Goal: Task Accomplishment & Management: Use online tool/utility

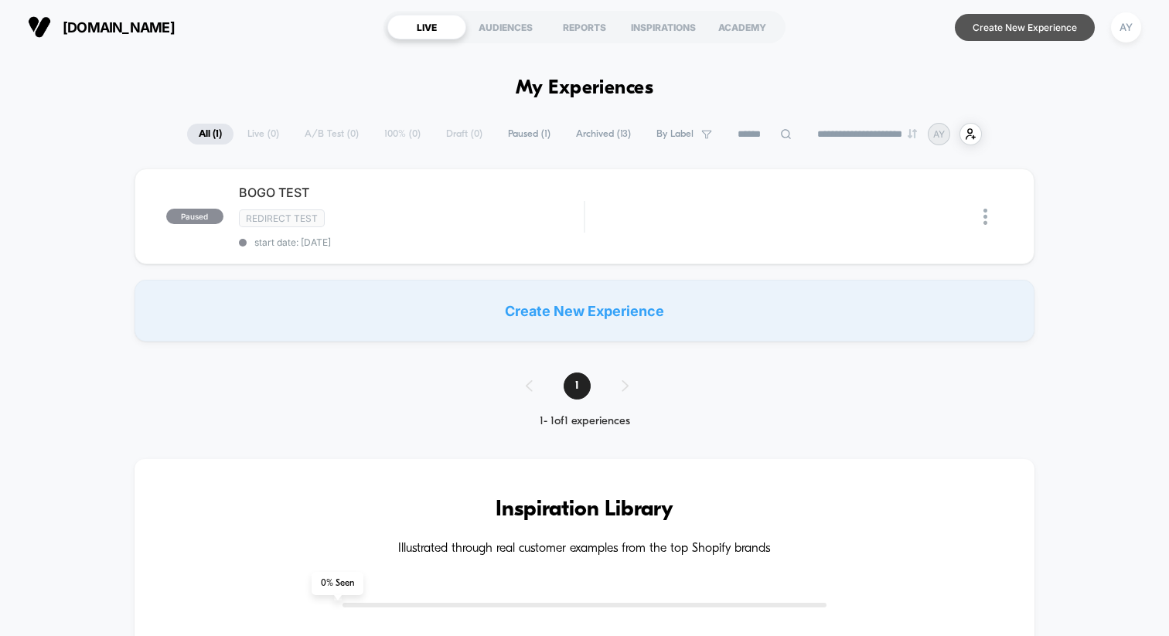
click at [1027, 37] on button "Create New Experience" at bounding box center [1025, 27] width 140 height 27
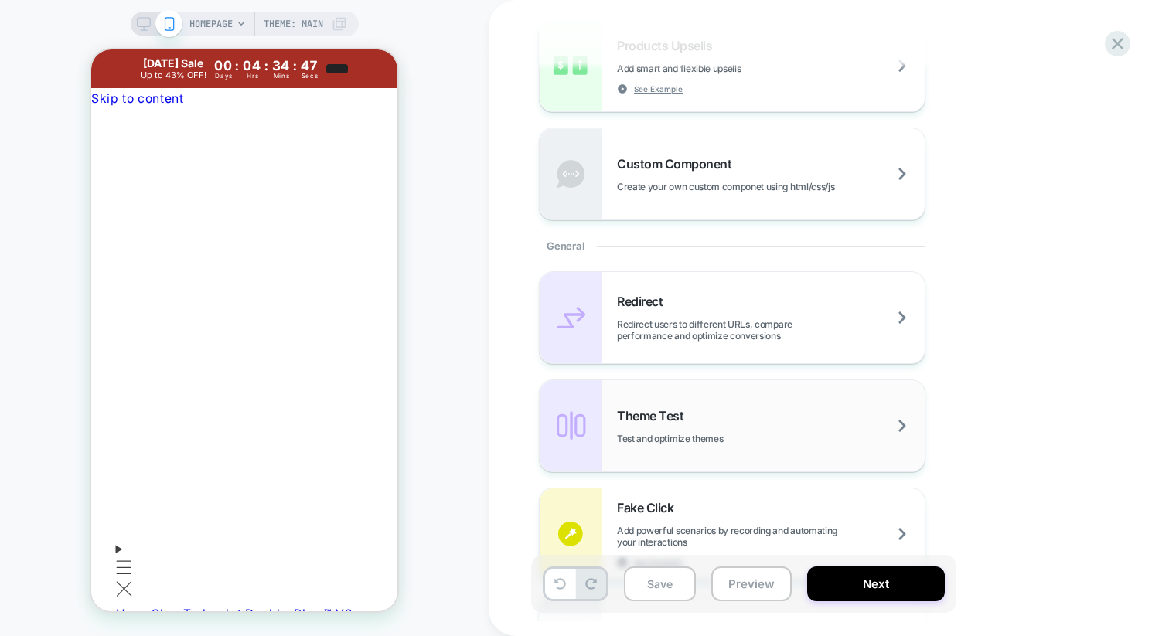
scroll to position [471, 0]
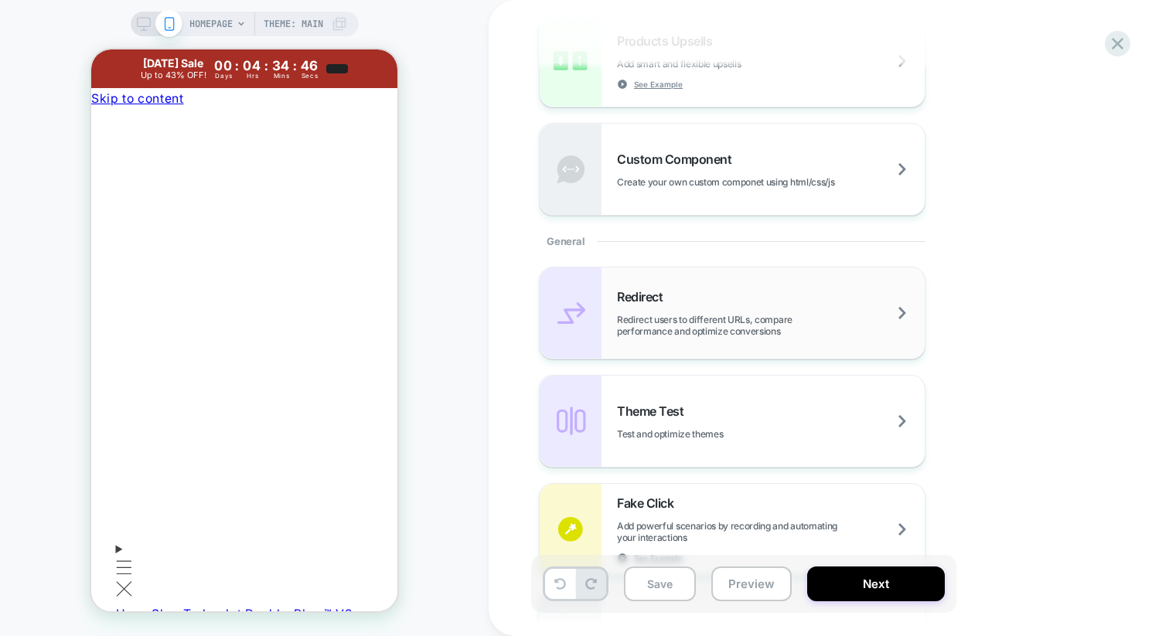
click at [734, 320] on span "Redirect users to different URLs, compare performance and optimize conversions" at bounding box center [771, 325] width 308 height 23
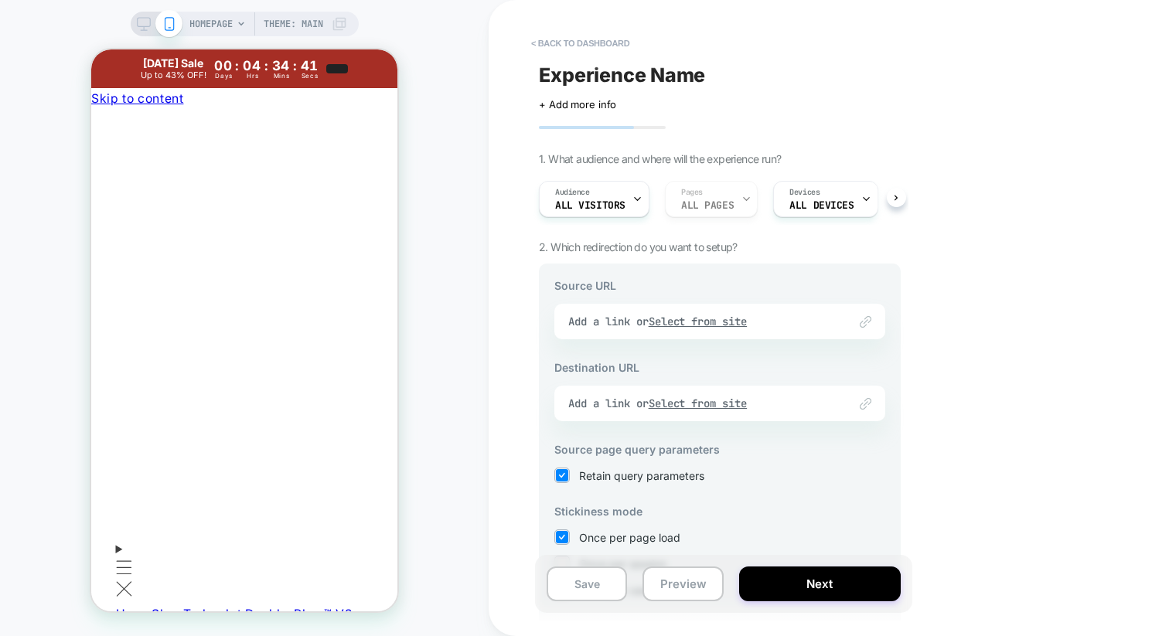
click at [683, 318] on div "Link to Add a link or Select from site" at bounding box center [719, 322] width 331 height 36
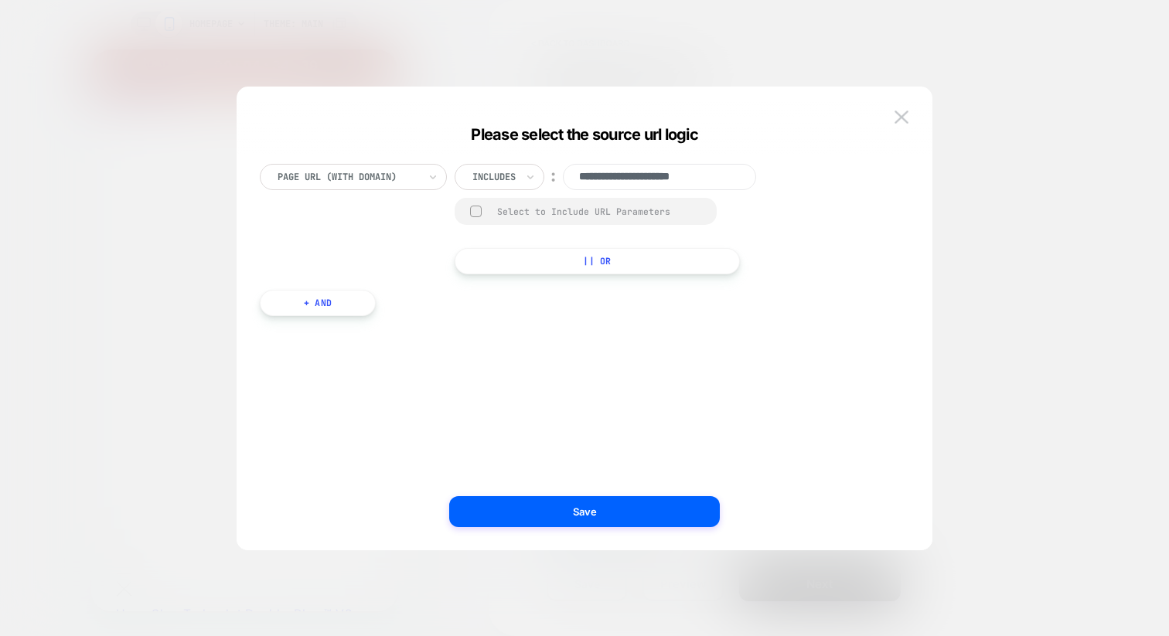
paste input "**********"
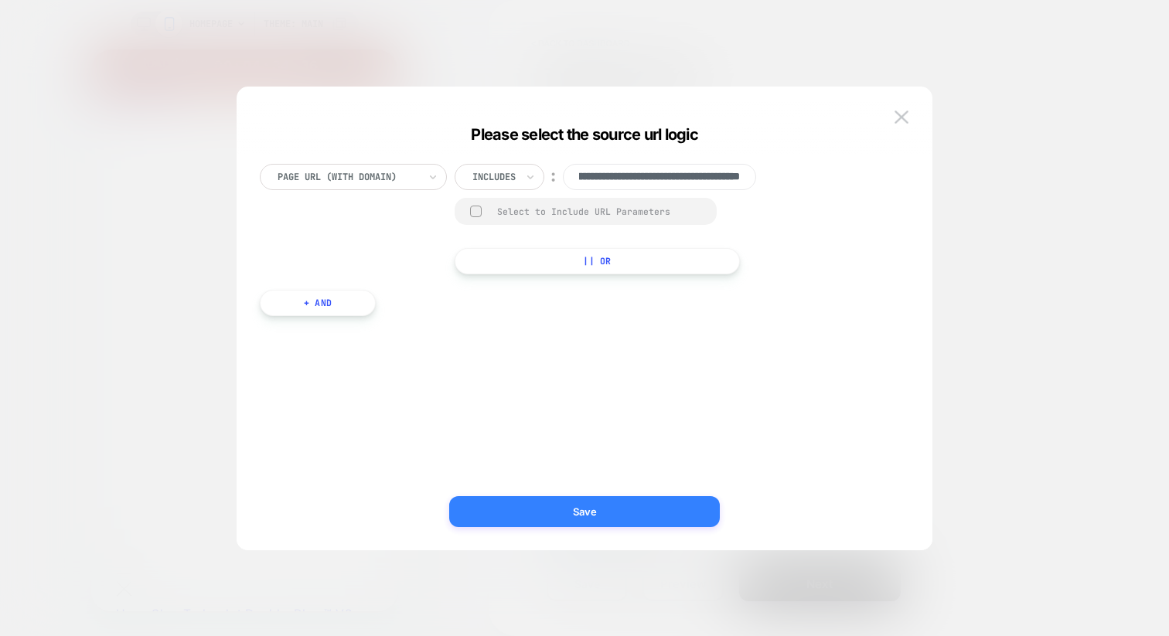
type input "**********"
click at [570, 503] on button "Save" at bounding box center [584, 511] width 271 height 31
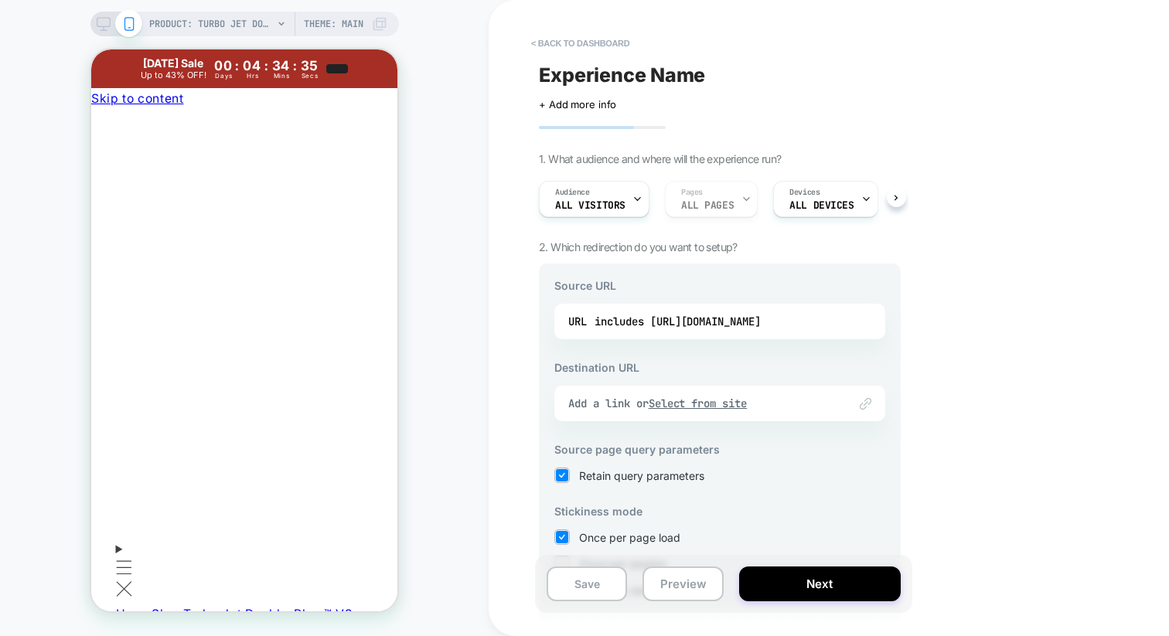
scroll to position [121, 0]
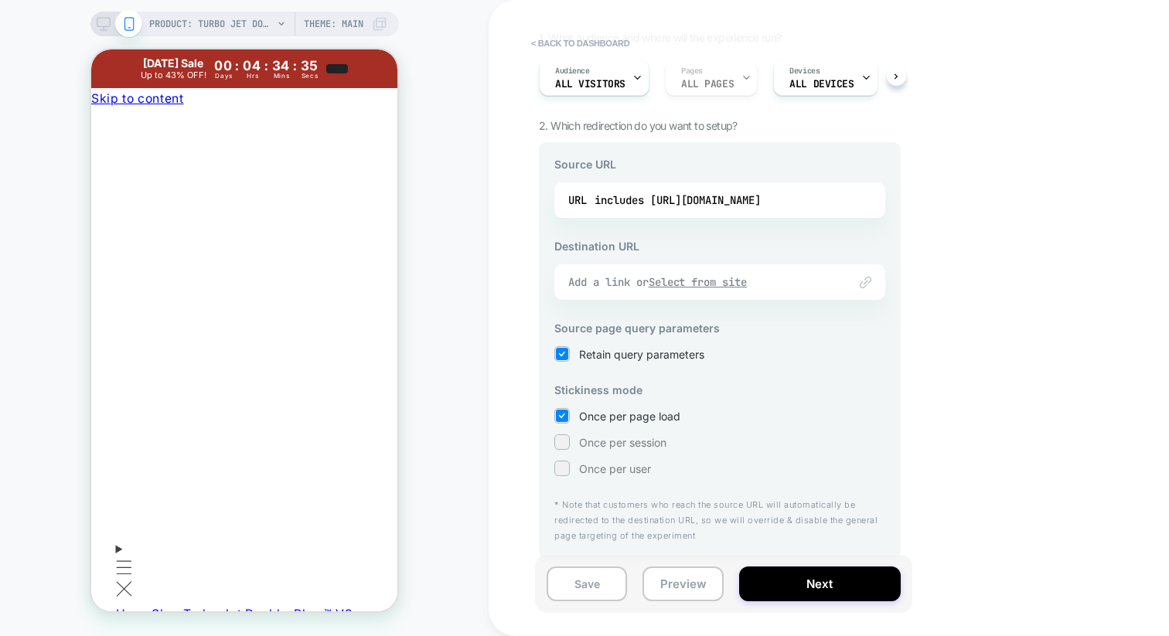
click at [710, 288] on u "Select from site" at bounding box center [697, 282] width 99 height 14
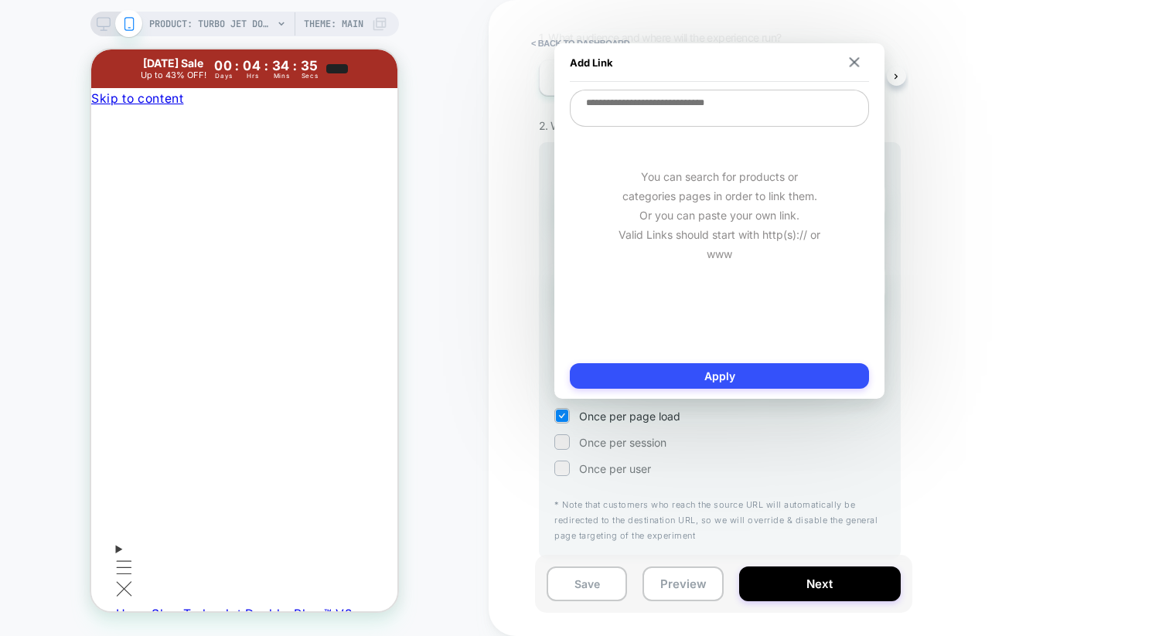
click at [717, 122] on textarea at bounding box center [719, 108] width 299 height 37
paste textarea "**********"
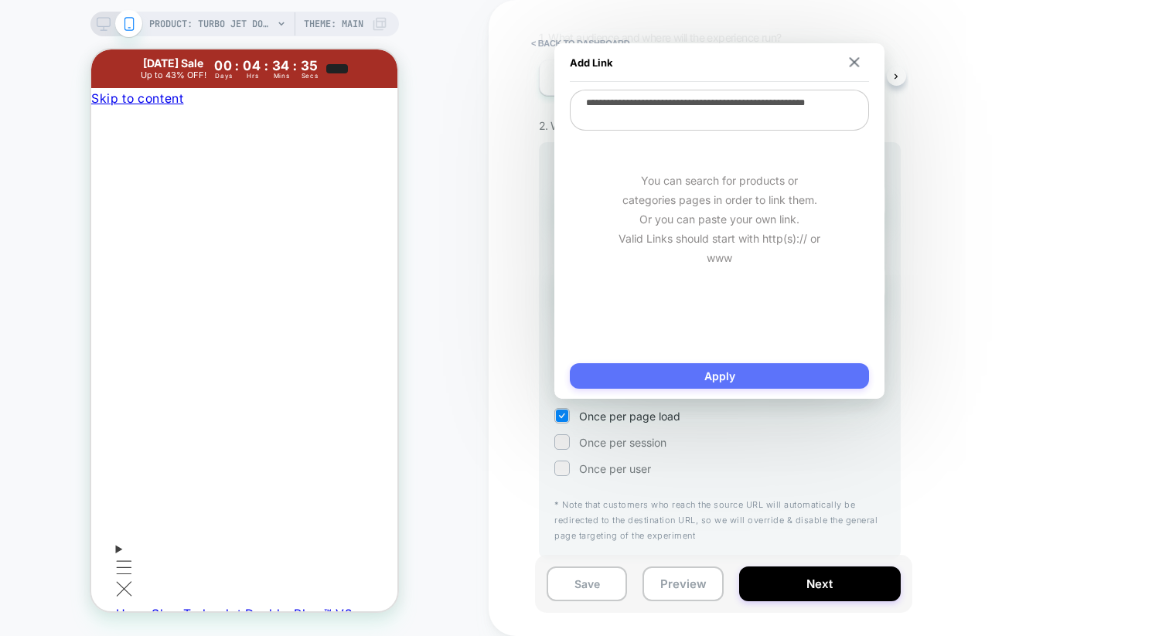
type textarea "**********"
click at [720, 373] on button "Apply" at bounding box center [719, 376] width 299 height 26
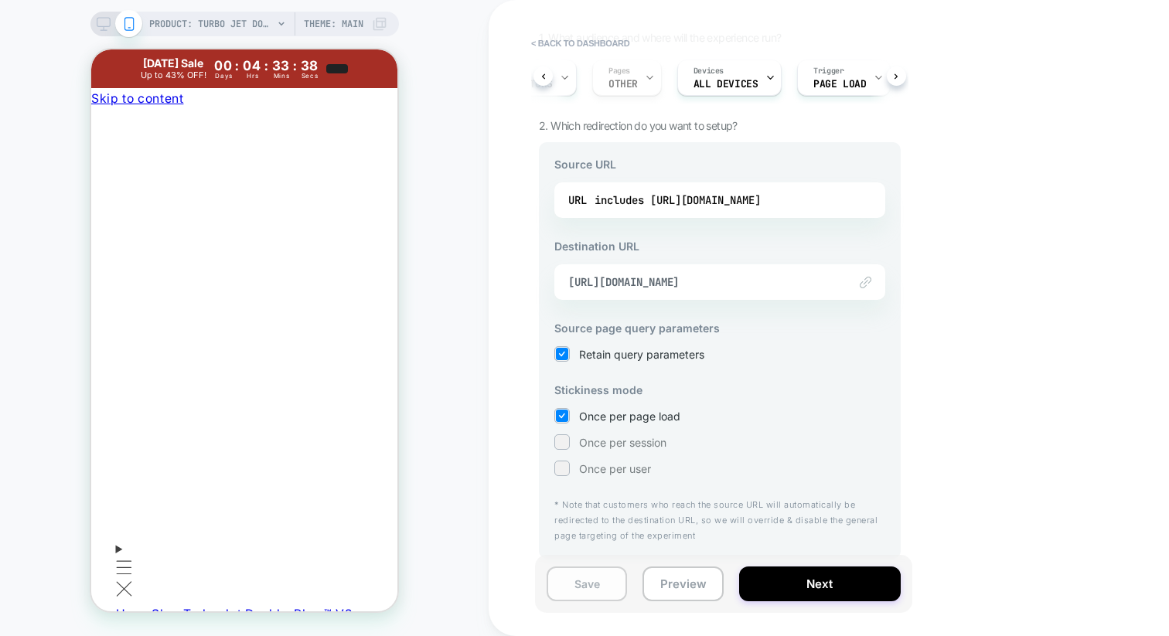
click at [604, 581] on button "Save" at bounding box center [586, 584] width 80 height 35
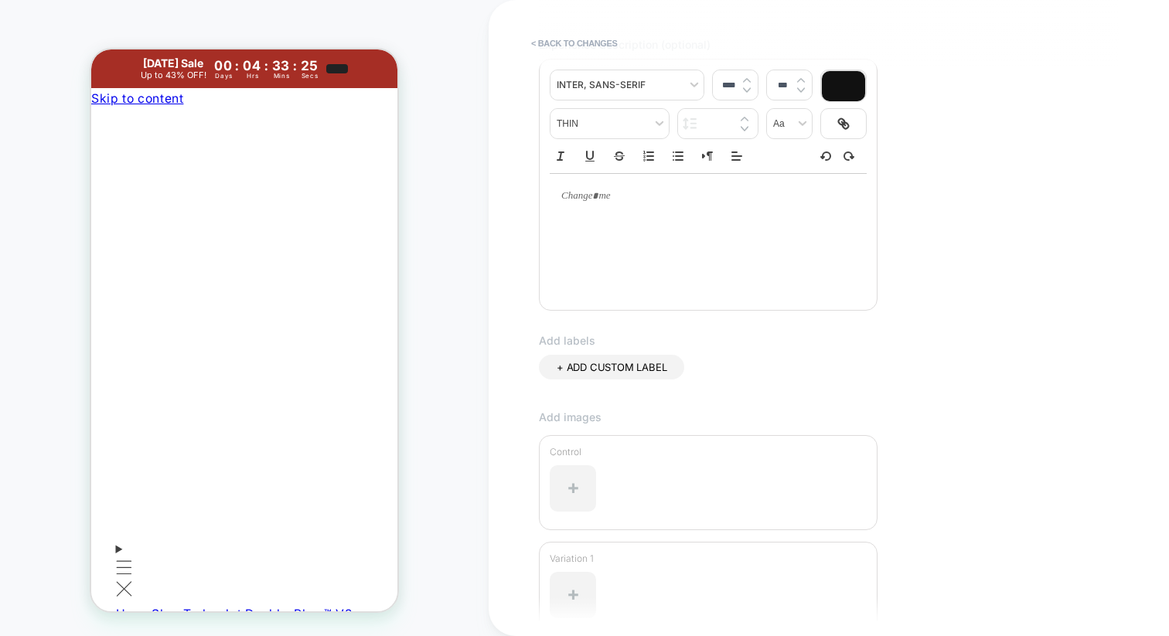
scroll to position [349, 0]
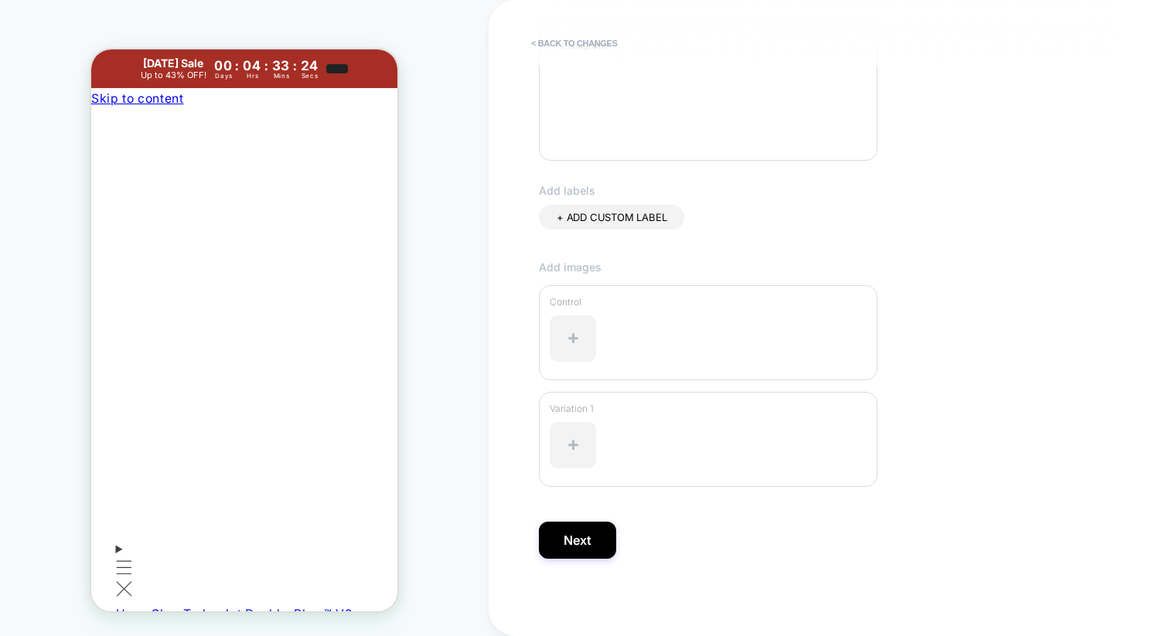
type input "**********"
click at [594, 560] on div "**********" at bounding box center [821, 317] width 580 height 605
click at [594, 549] on button "Next" at bounding box center [577, 540] width 77 height 37
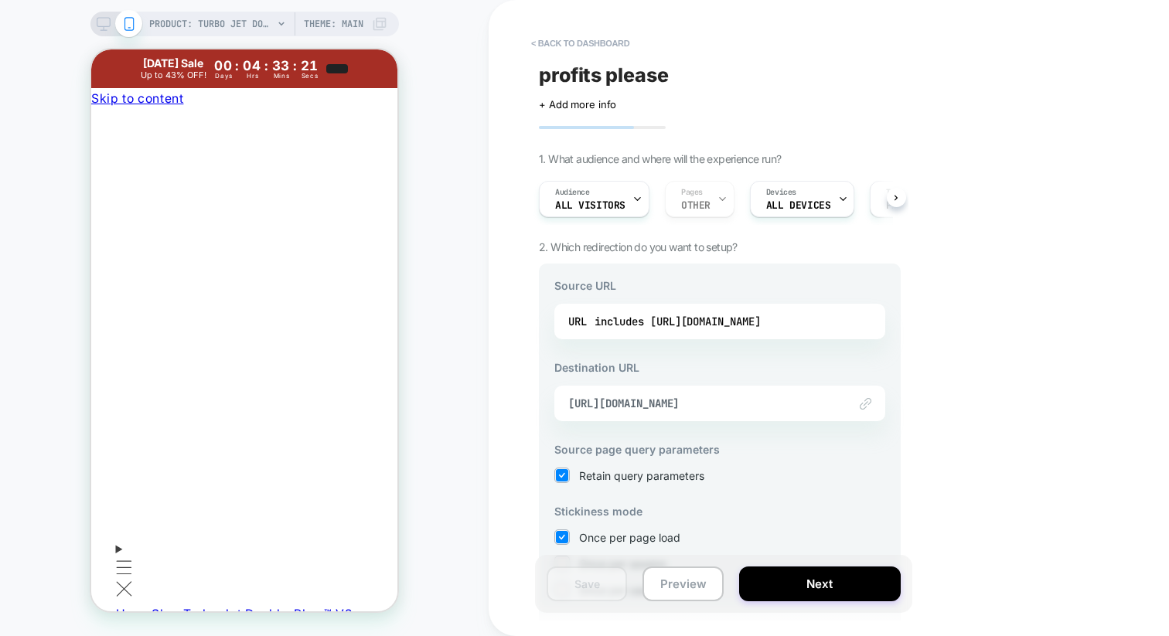
scroll to position [121, 0]
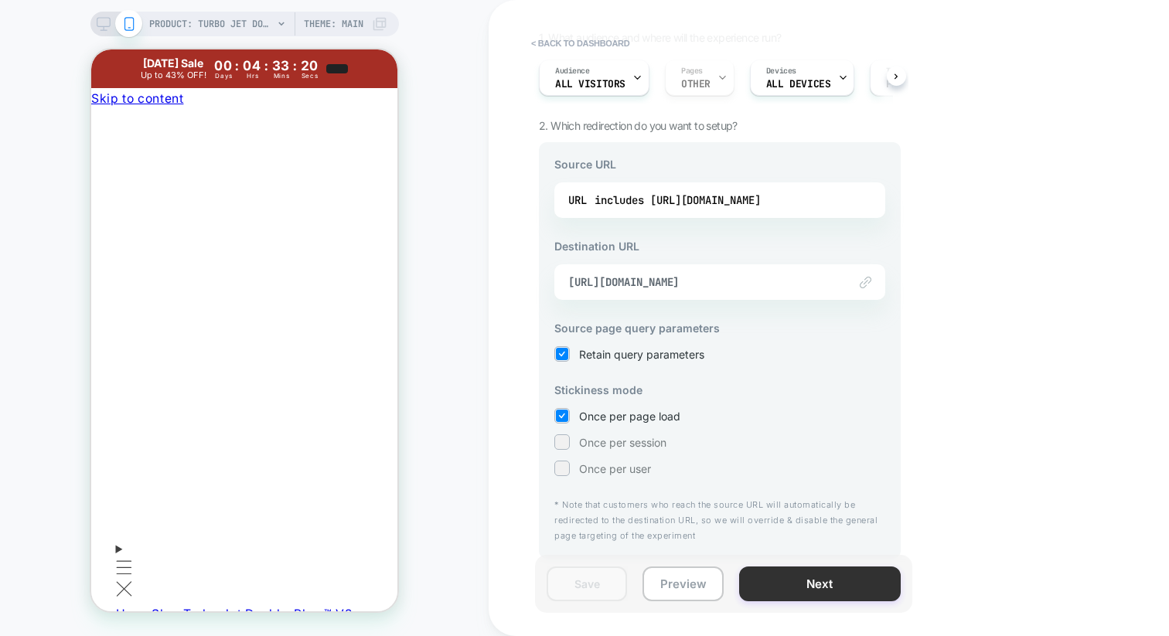
click at [791, 577] on button "Next" at bounding box center [820, 584] width 162 height 35
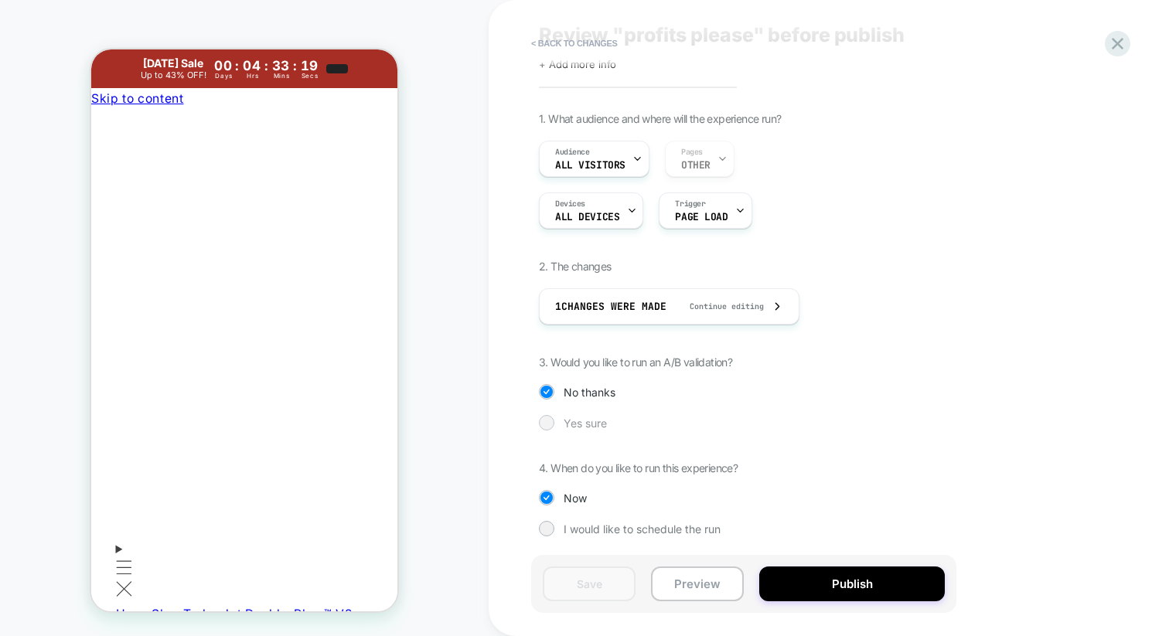
click at [597, 422] on span "Yes sure" at bounding box center [584, 423] width 43 height 13
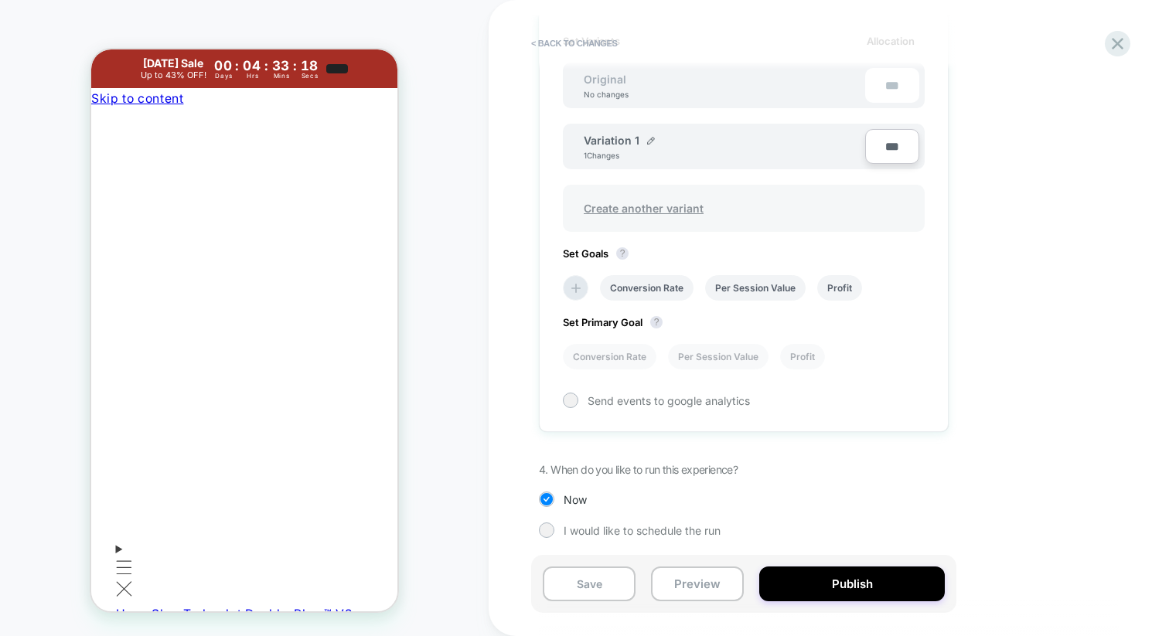
scroll to position [478, 0]
click at [648, 135] on img at bounding box center [651, 138] width 8 height 8
click at [647, 147] on input "**********" at bounding box center [640, 146] width 112 height 30
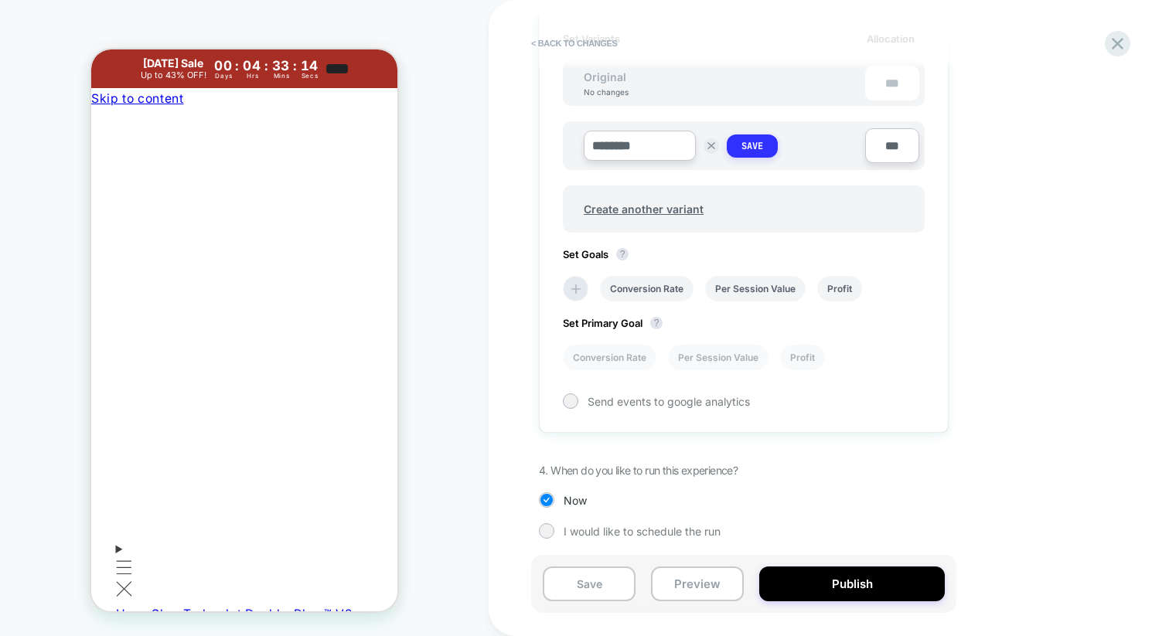
type input "********"
click at [748, 151] on strong "Save" at bounding box center [752, 146] width 22 height 12
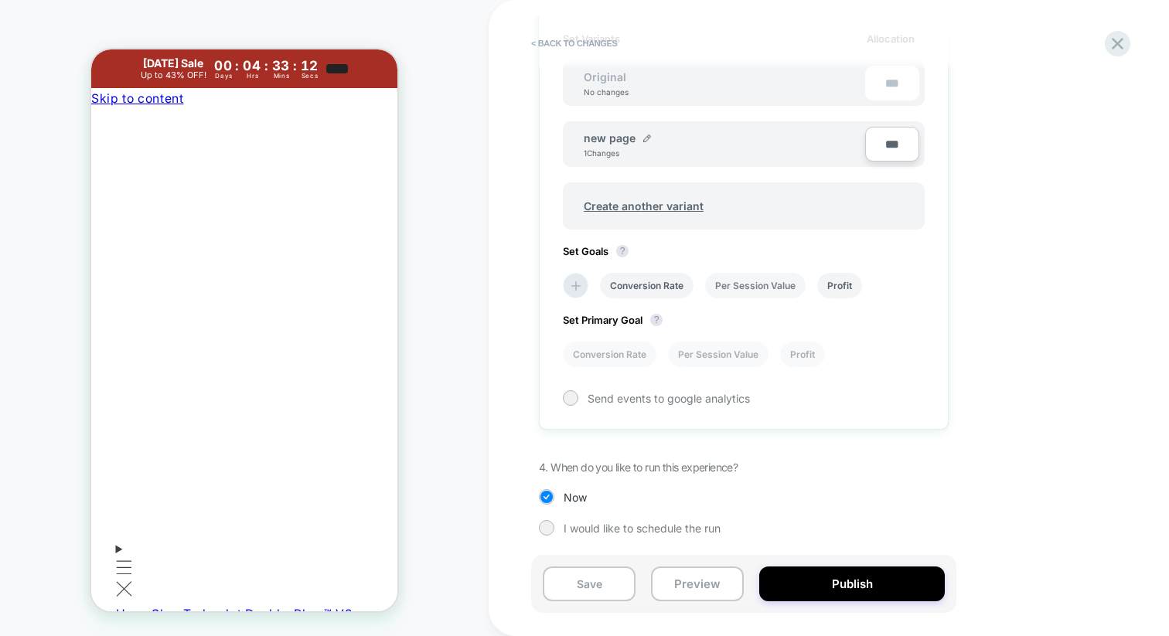
click at [757, 283] on li "Per Session Value" at bounding box center [755, 286] width 100 height 26
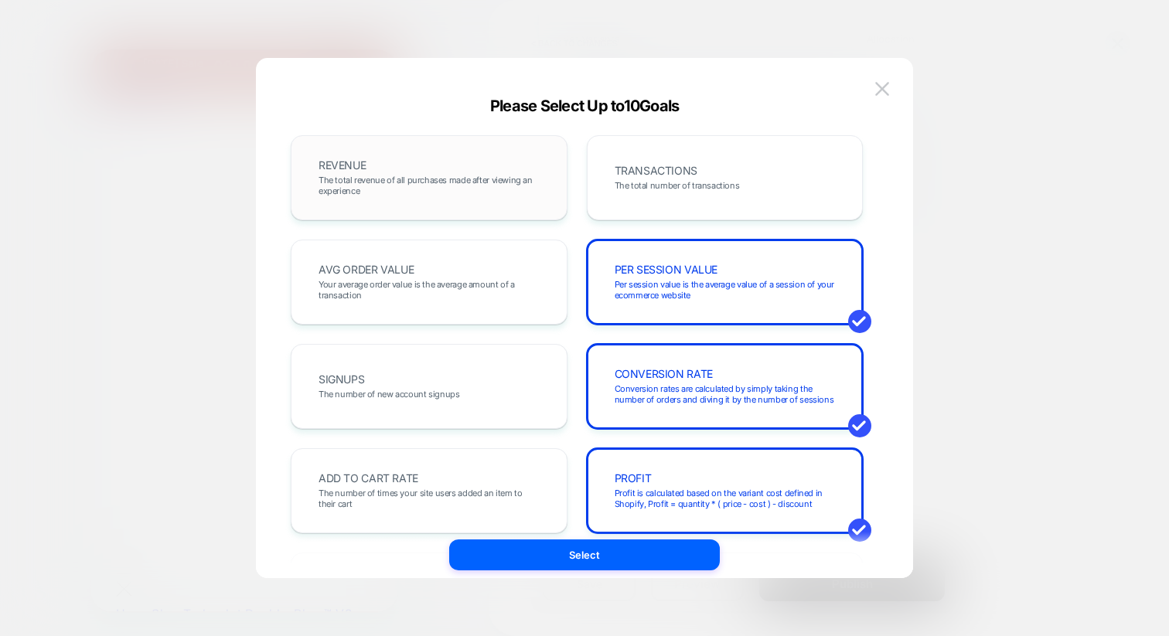
click at [468, 193] on span "The total revenue of all purchases made after viewing an experience" at bounding box center [428, 186] width 221 height 22
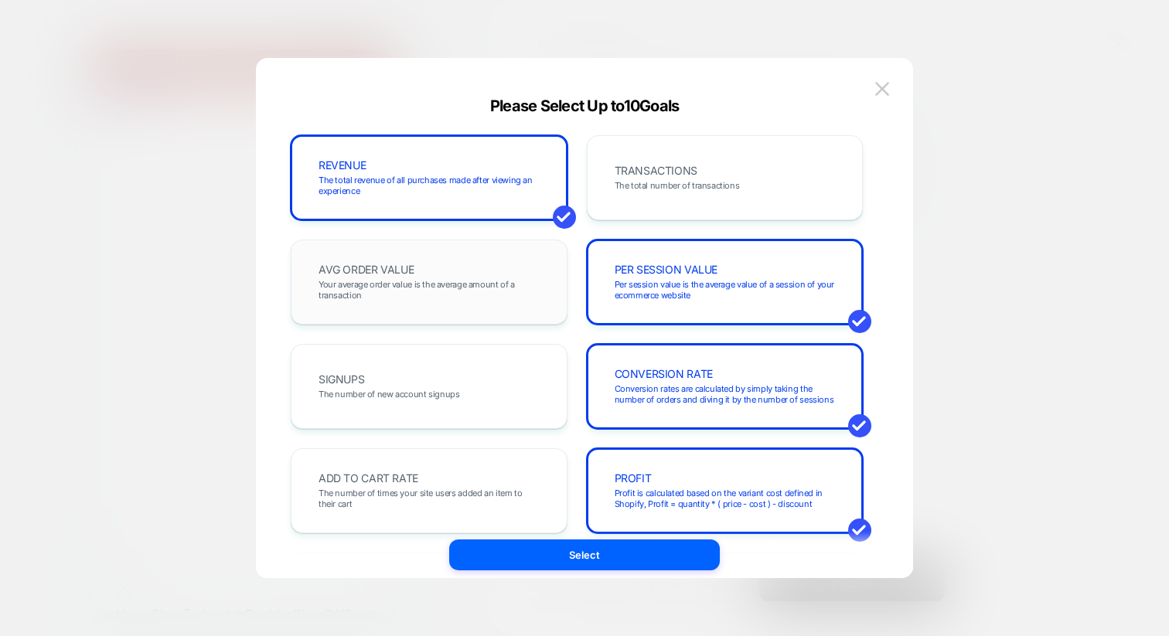
click at [478, 297] on span "Your average order value is the average amount of a transaction" at bounding box center [428, 290] width 221 height 22
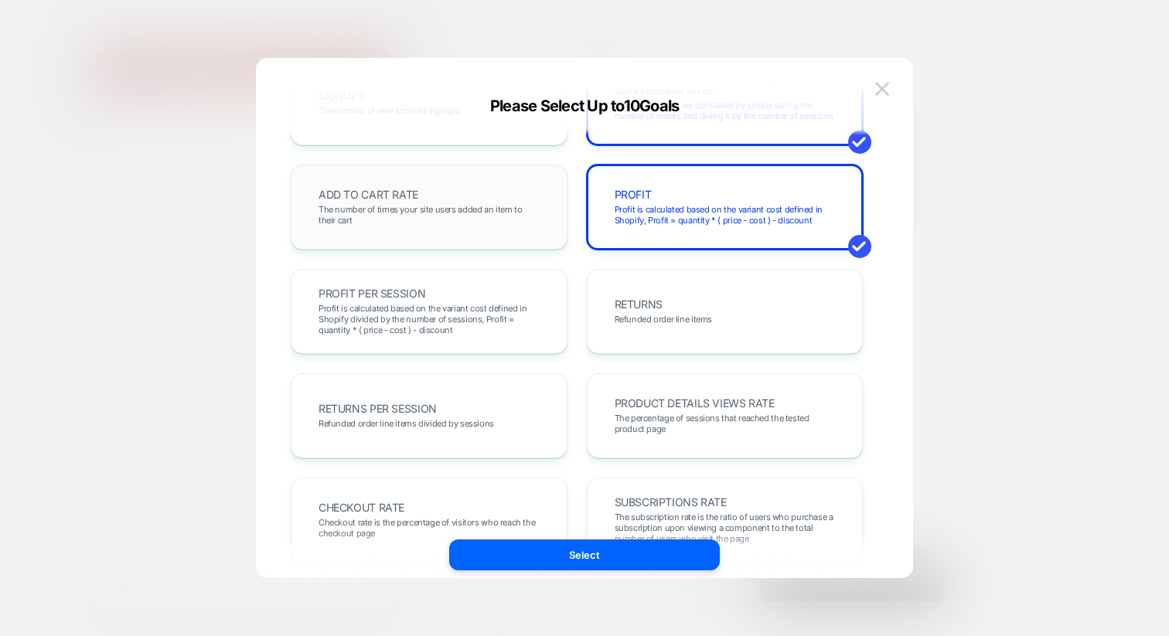
click at [475, 236] on div "ADD TO CART RATE The number of times your site users added an item to their cart" at bounding box center [429, 207] width 277 height 85
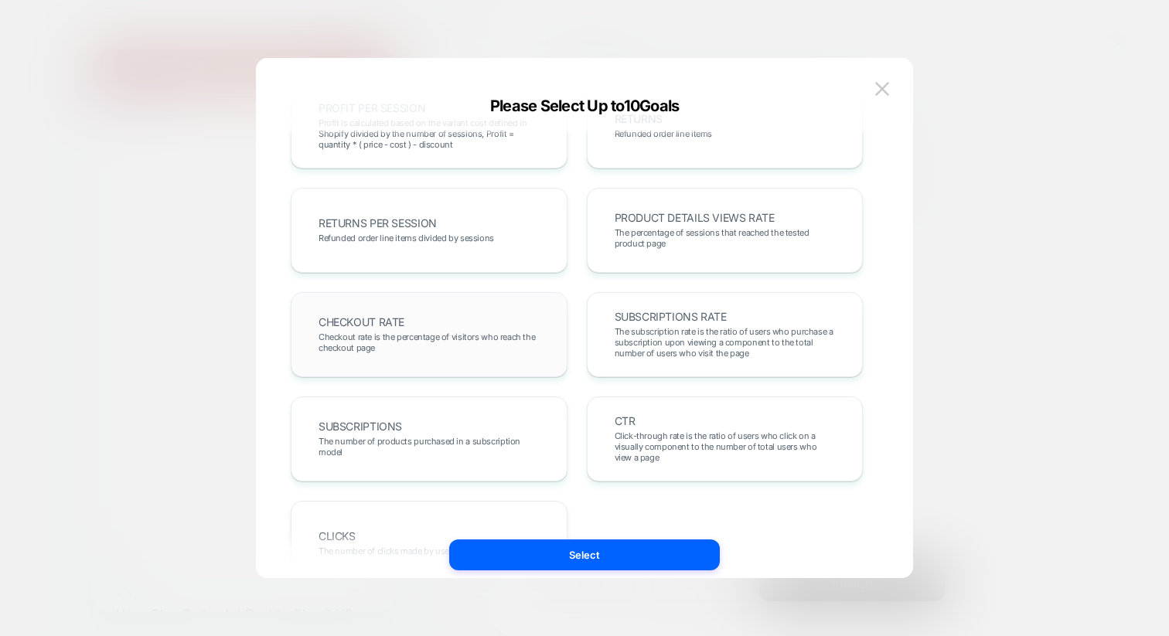
click at [510, 360] on div "CHECKOUT RATE Checkout rate is the percentage of visitors who reach the checkou…" at bounding box center [429, 334] width 244 height 53
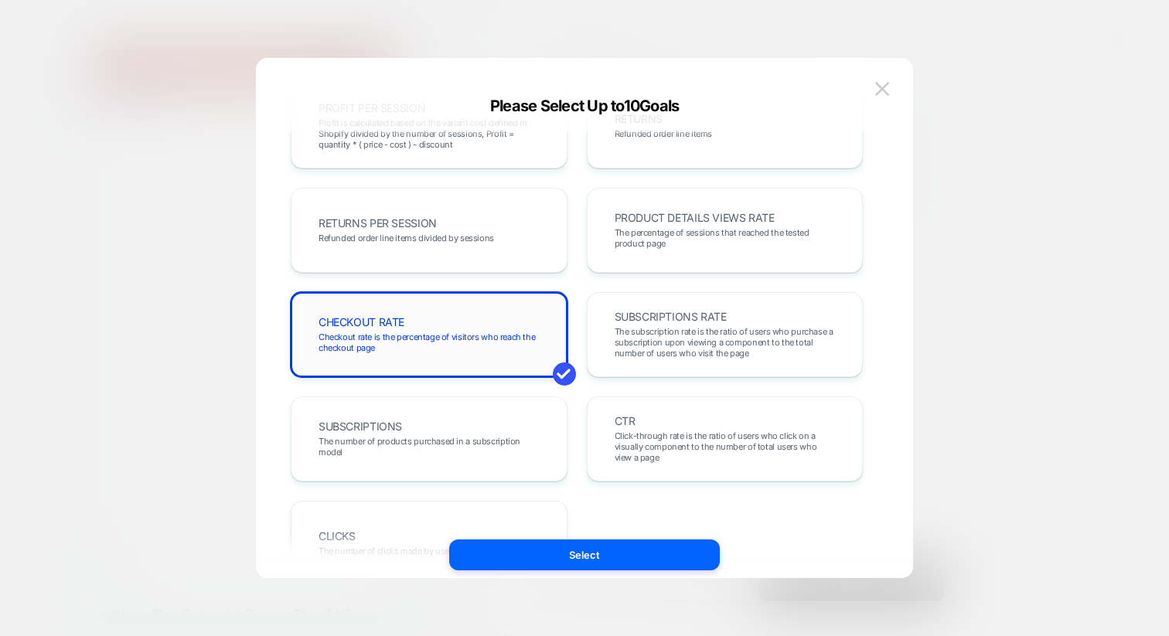
scroll to position [539, 0]
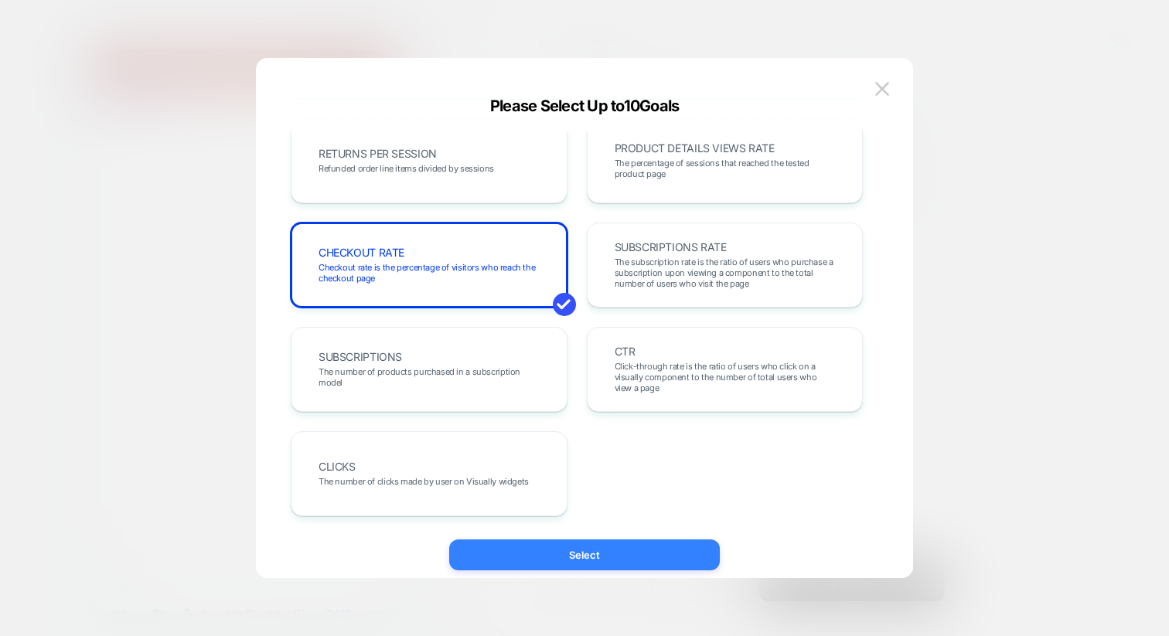
click at [570, 544] on button "Select" at bounding box center [584, 555] width 271 height 31
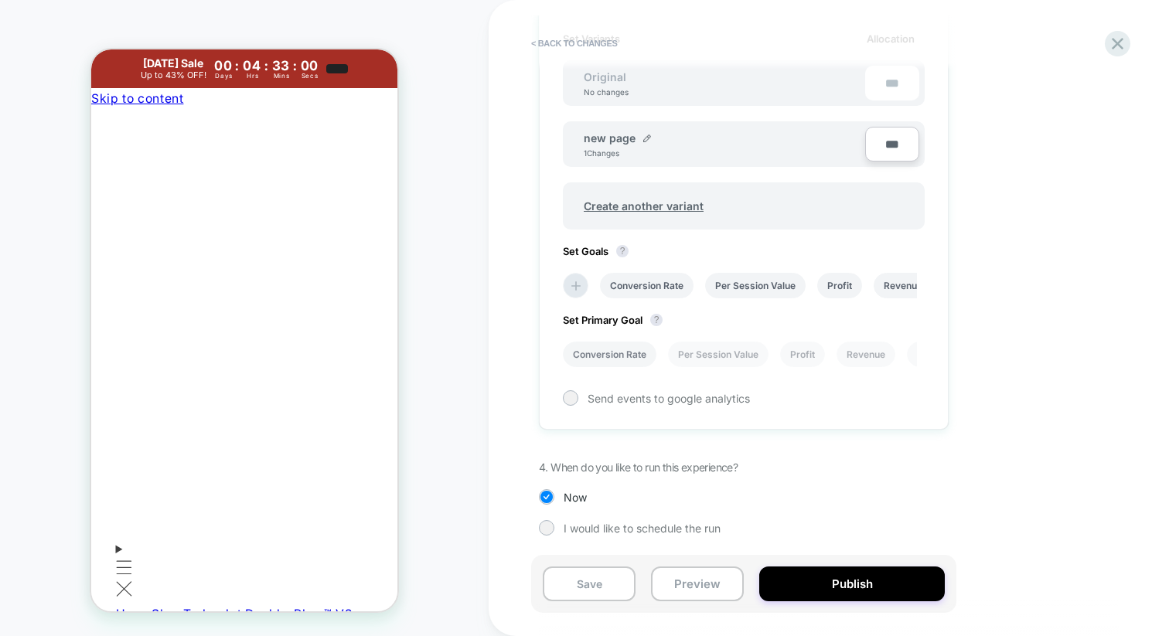
click at [631, 359] on li "Conversion Rate" at bounding box center [610, 355] width 94 height 26
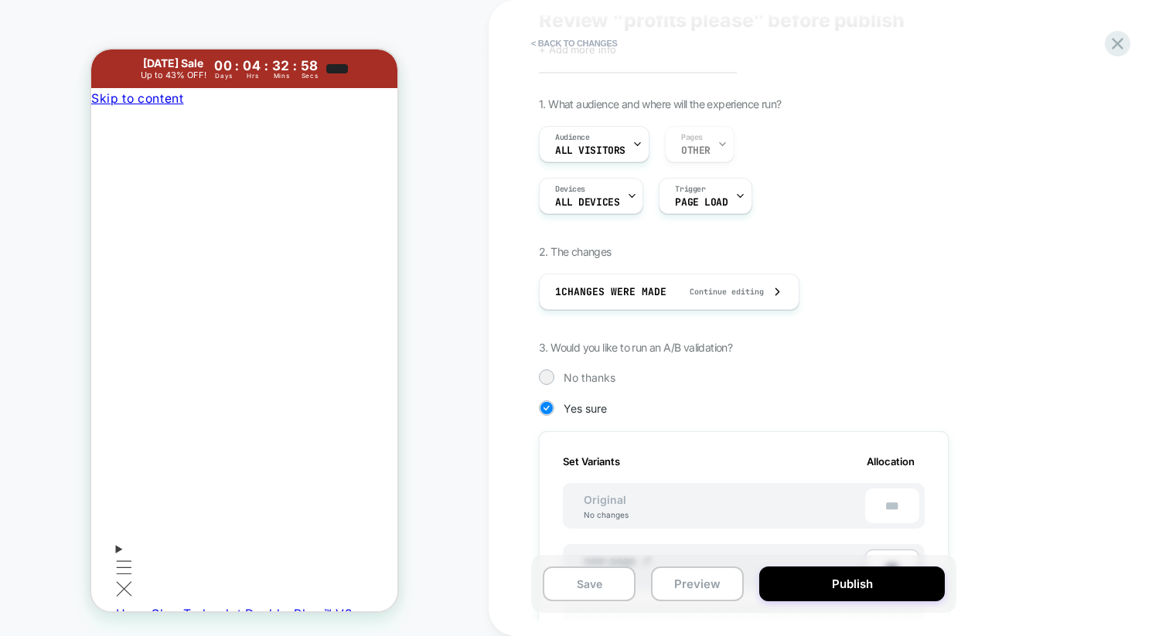
scroll to position [0, 0]
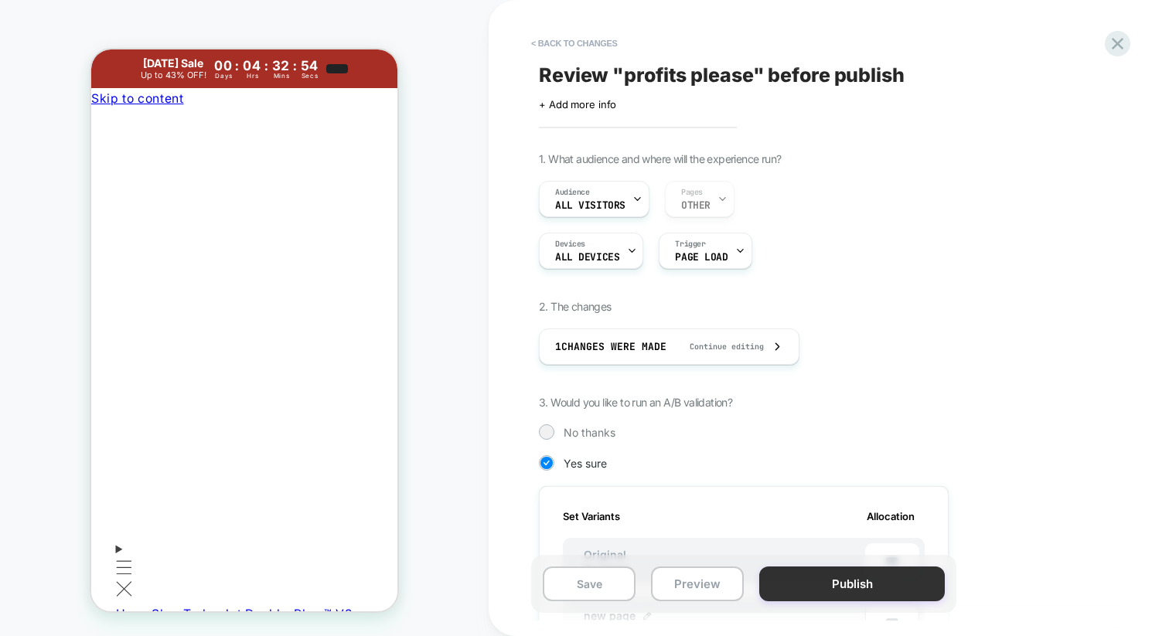
click at [838, 586] on button "Publish" at bounding box center [852, 584] width 186 height 35
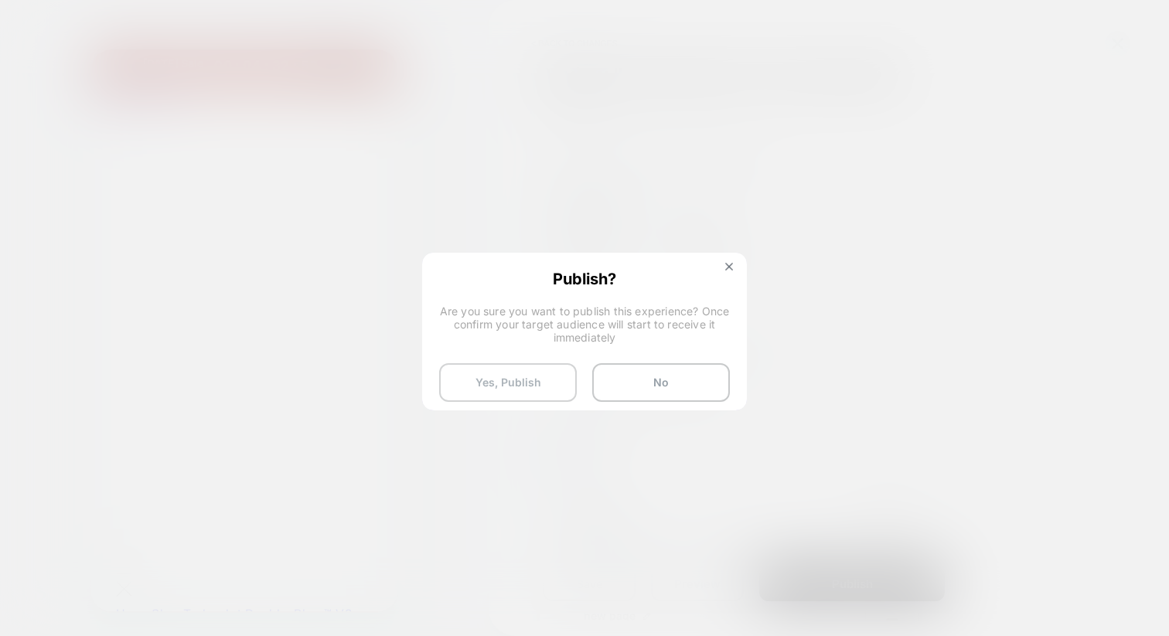
click at [539, 383] on button "Yes, Publish" at bounding box center [508, 382] width 138 height 39
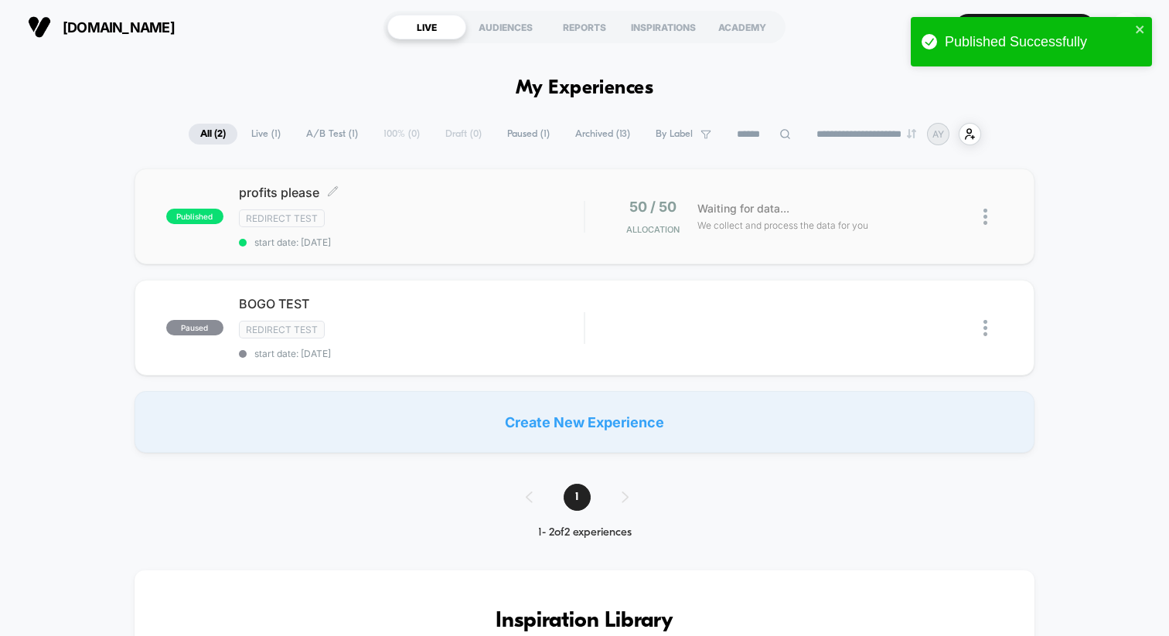
click at [492, 225] on div "Redirect Test" at bounding box center [411, 218] width 345 height 18
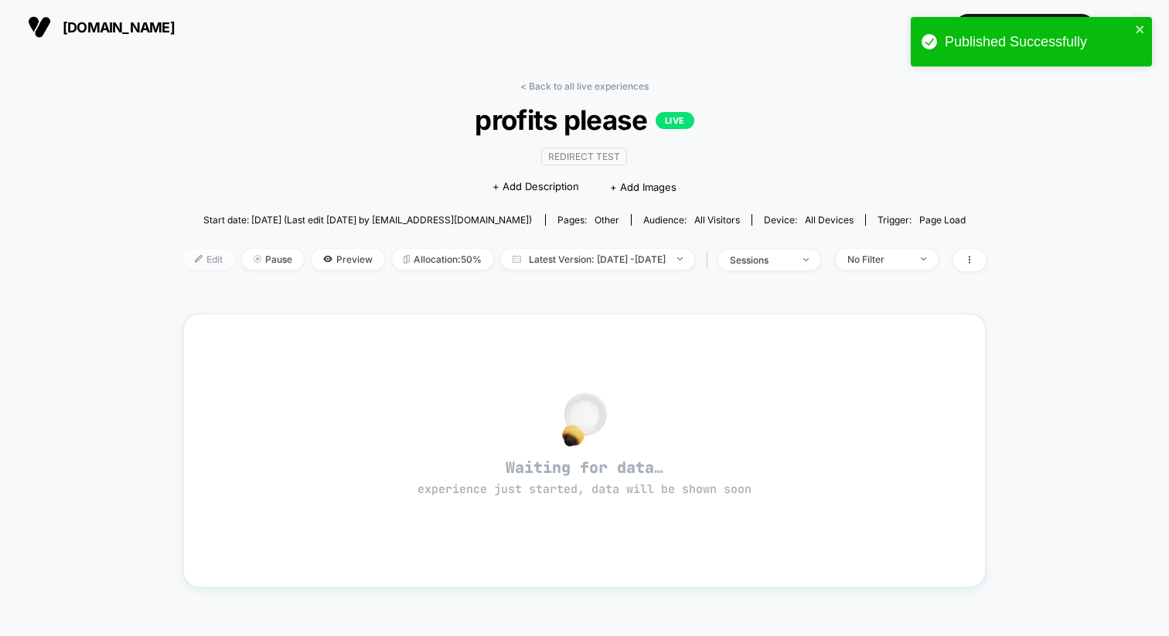
click at [192, 258] on span "Edit" at bounding box center [208, 259] width 51 height 21
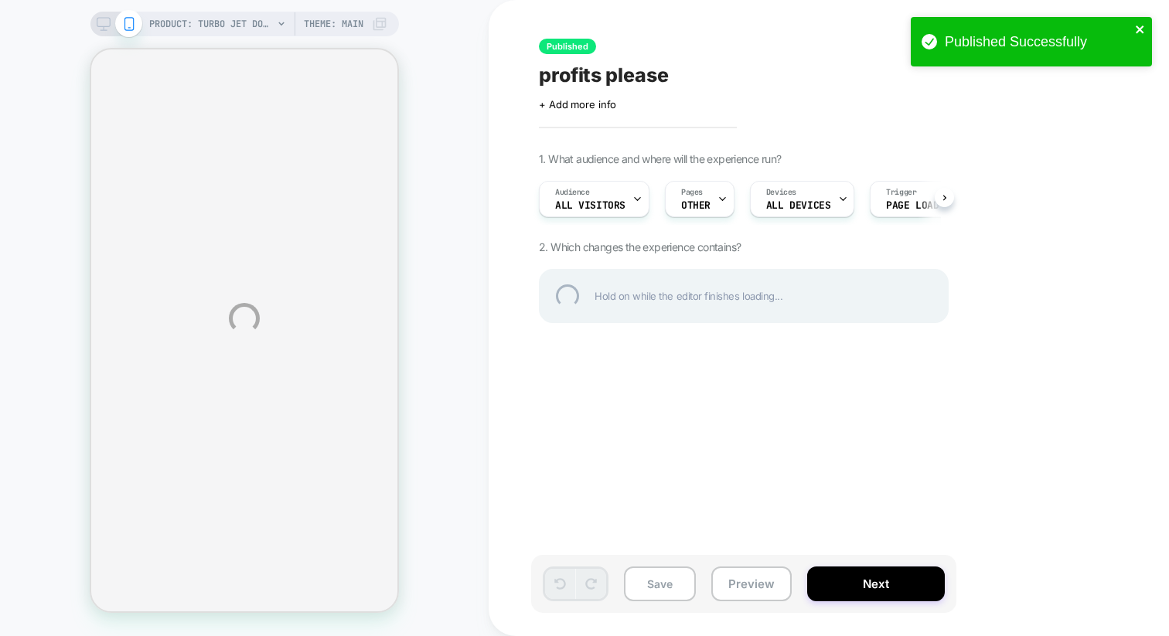
click at [1142, 31] on icon "close" at bounding box center [1140, 29] width 11 height 12
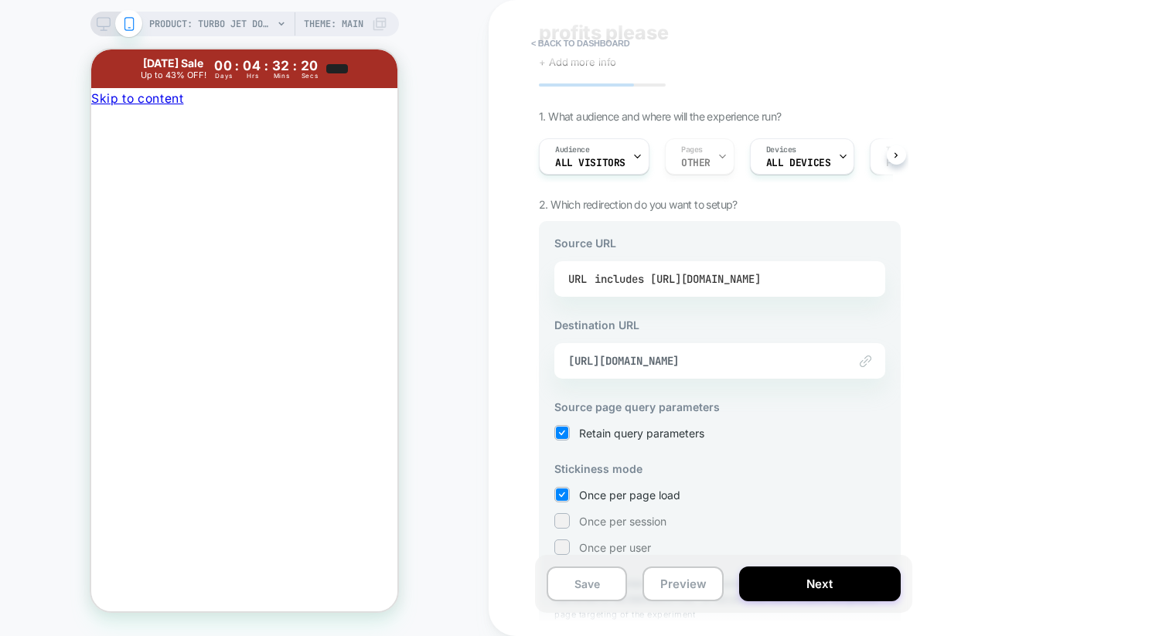
scroll to position [45, 0]
click at [739, 276] on div "includes [URL][DOMAIN_NAME]" at bounding box center [677, 276] width 166 height 23
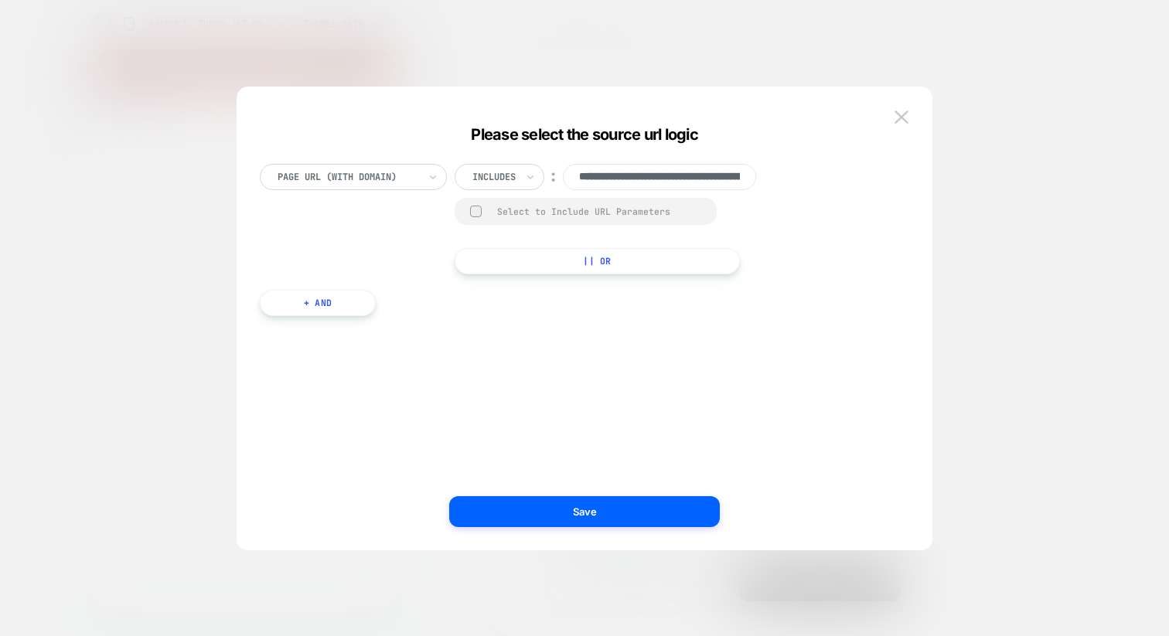
scroll to position [0, 184]
click at [680, 178] on input "**********" at bounding box center [659, 177] width 193 height 26
click at [903, 121] on img at bounding box center [901, 117] width 14 height 13
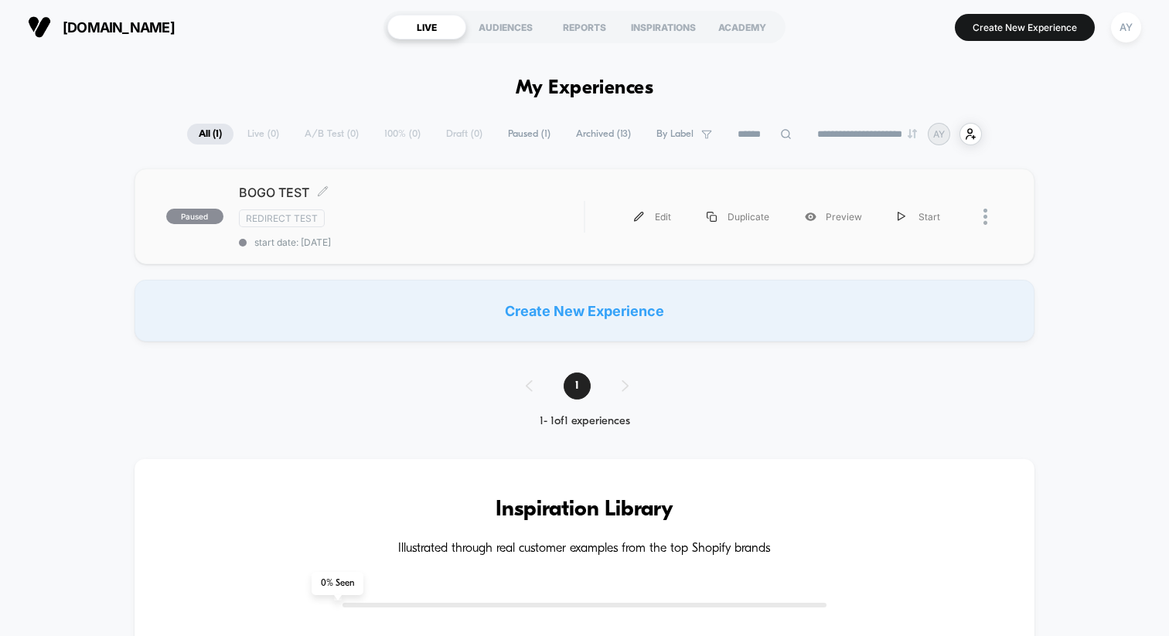
click at [462, 233] on div "BOGO TEST Click to edit experience details Click to edit experience details Red…" at bounding box center [411, 216] width 345 height 63
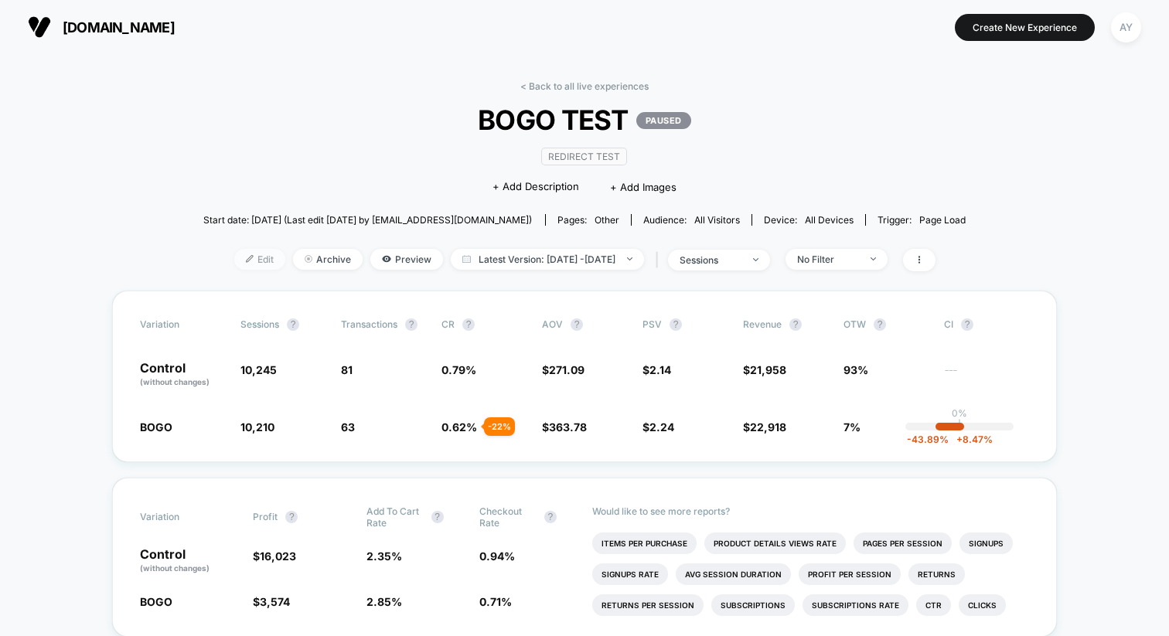
click at [234, 250] on span "Edit" at bounding box center [259, 259] width 51 height 21
